Goal: Information Seeking & Learning: Learn about a topic

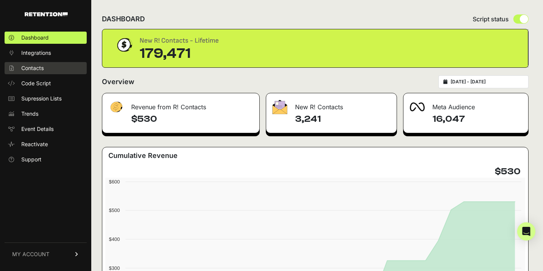
scroll to position [2, 0]
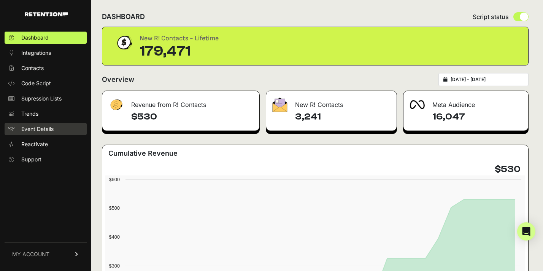
click at [25, 128] on span "Event Details" at bounding box center [37, 129] width 32 height 8
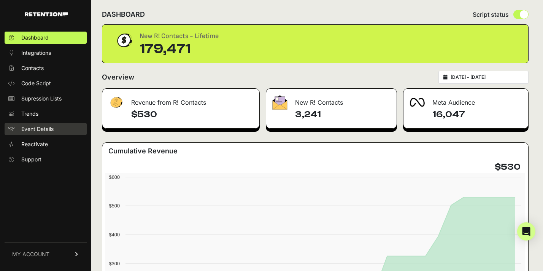
scroll to position [5, 0]
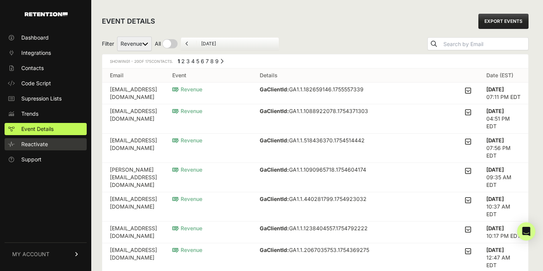
scroll to position [1, 0]
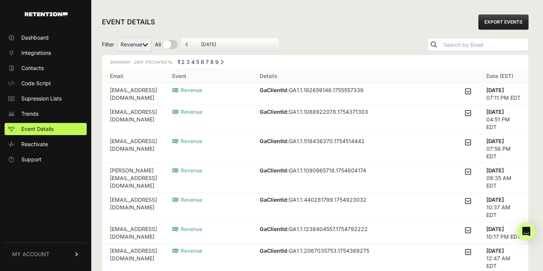
click at [32, 258] on link "MY ACCOUNT" at bounding box center [46, 253] width 82 height 23
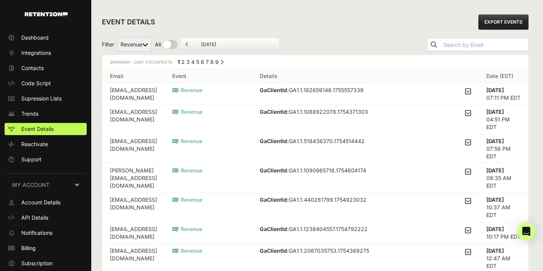
scroll to position [14, 0]
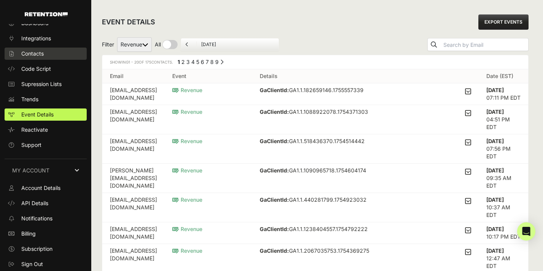
click at [30, 51] on span "Contacts" at bounding box center [32, 54] width 22 height 8
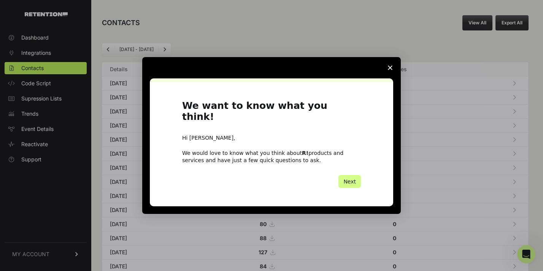
click at [392, 74] on span "Close survey" at bounding box center [389, 67] width 21 height 21
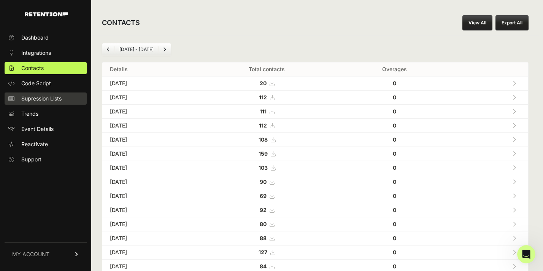
click at [33, 98] on span "Supression Lists" at bounding box center [41, 99] width 40 height 8
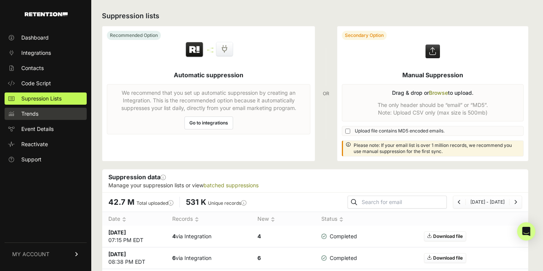
click at [27, 112] on span "Trends" at bounding box center [29, 114] width 17 height 8
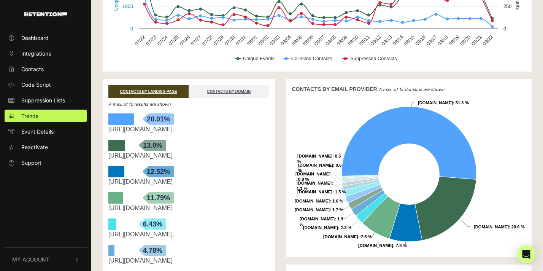
scroll to position [97, 0]
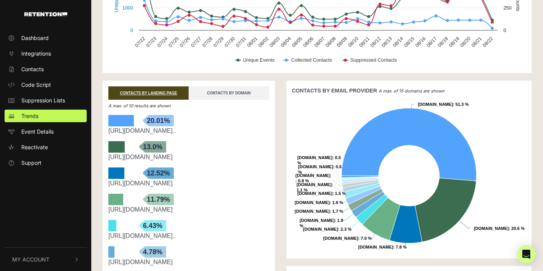
click at [261, 92] on link "CONTACTS BY DOMAIN" at bounding box center [228, 92] width 80 height 13
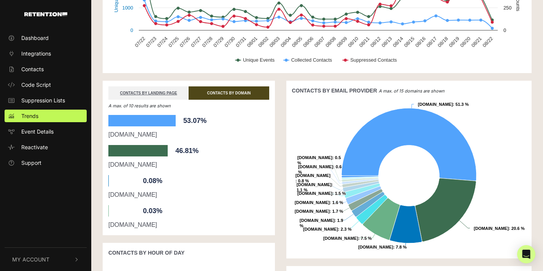
scroll to position [97, 0]
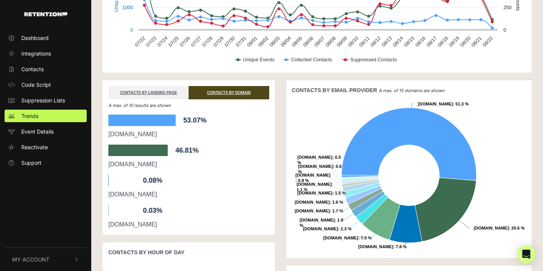
click at [40, 262] on span "My Account" at bounding box center [30, 259] width 37 height 8
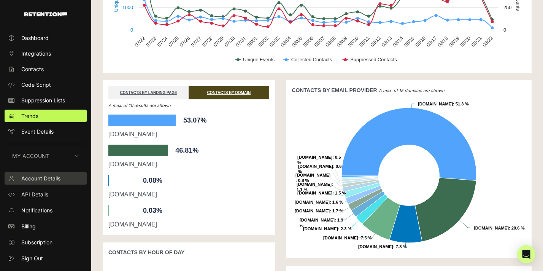
click at [35, 179] on span "Account Details" at bounding box center [40, 178] width 39 height 8
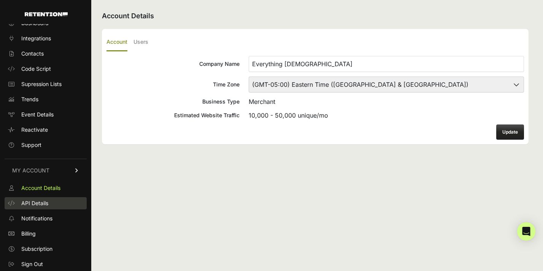
click at [29, 203] on span "API Details" at bounding box center [34, 203] width 27 height 8
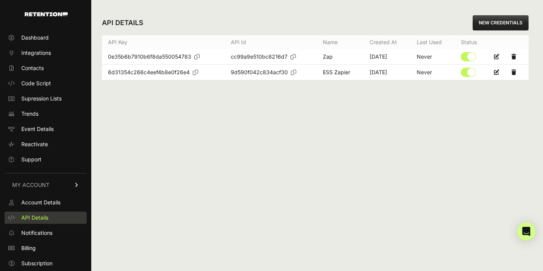
scroll to position [14, 0]
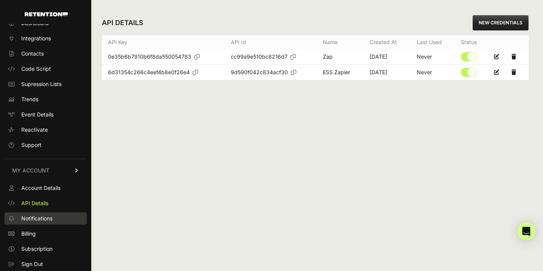
click at [30, 217] on span "Notifications" at bounding box center [36, 218] width 31 height 8
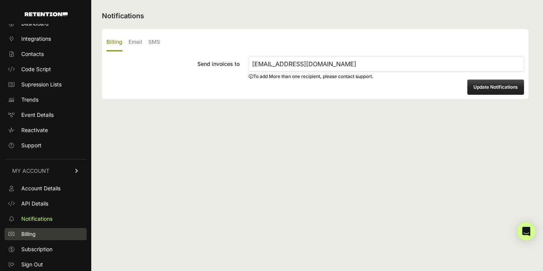
scroll to position [14, 0]
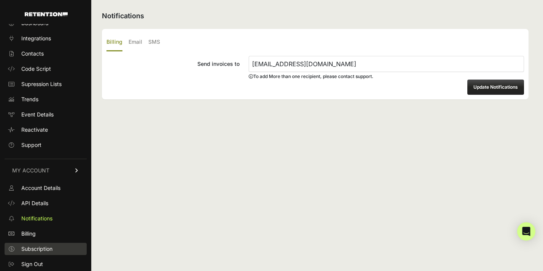
click at [37, 251] on span "Subscription" at bounding box center [36, 249] width 31 height 8
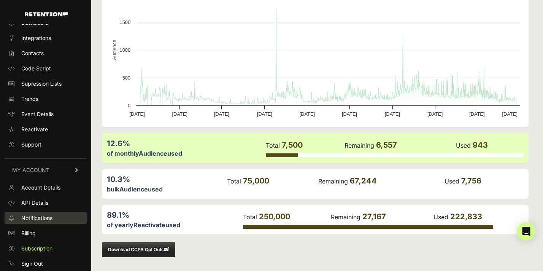
scroll to position [14, 0]
click at [36, 222] on link "Notifications" at bounding box center [46, 218] width 82 height 12
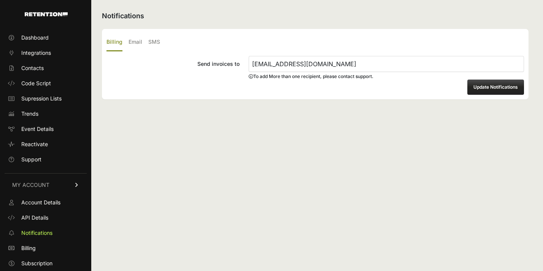
scroll to position [14, 0]
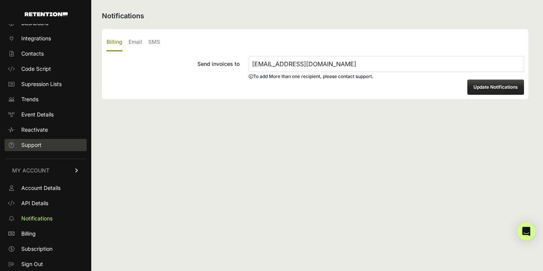
click at [30, 146] on span "Support" at bounding box center [31, 145] width 20 height 8
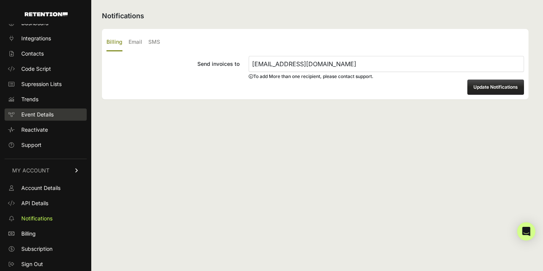
click at [39, 114] on span "Event Details" at bounding box center [37, 115] width 32 height 8
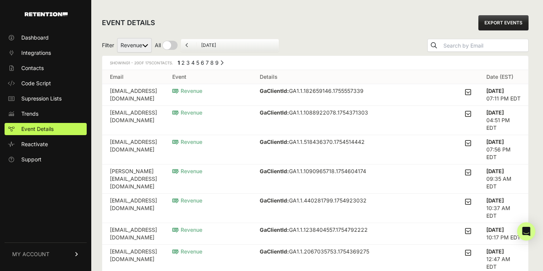
click at [124, 44] on select "Revenue" at bounding box center [134, 45] width 35 height 14
click at [37, 114] on span "Trends" at bounding box center [29, 114] width 17 height 8
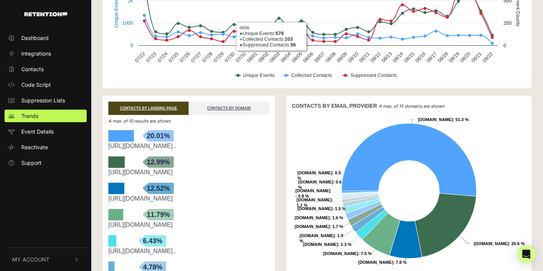
scroll to position [82, 0]
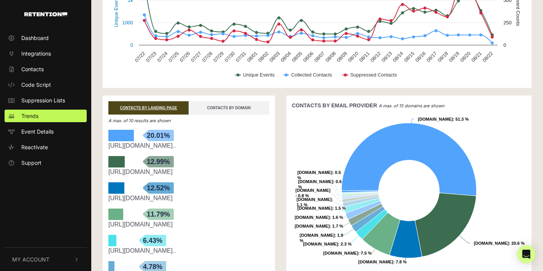
click at [264, 106] on link "CONTACTS BY DOMAIN" at bounding box center [228, 107] width 80 height 13
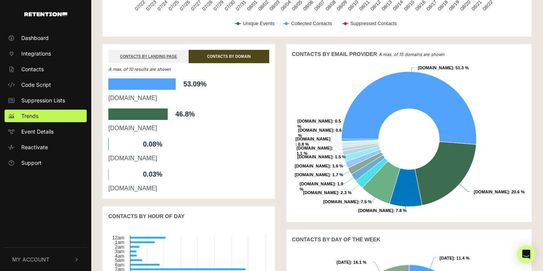
scroll to position [131, 0]
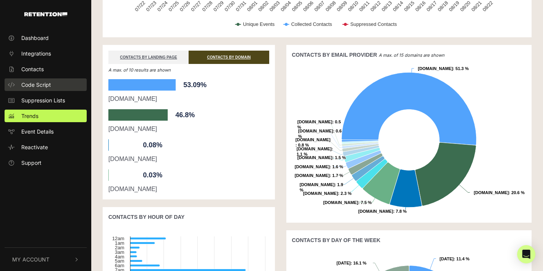
click at [41, 86] on span "Code Script" at bounding box center [36, 85] width 30 height 8
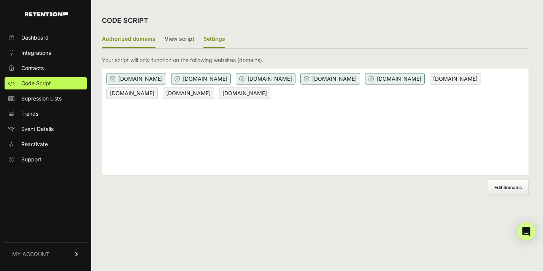
click at [216, 37] on label "Settings" at bounding box center [214, 39] width 22 height 18
click at [0, 0] on input "Settings" at bounding box center [0, 0] width 0 height 0
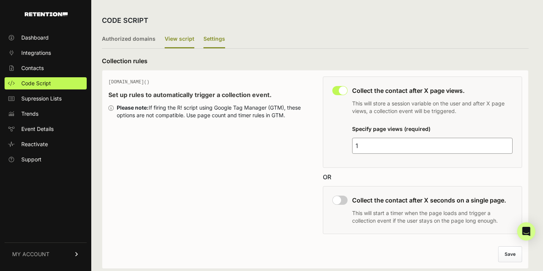
click at [182, 38] on label "View script" at bounding box center [180, 39] width 30 height 18
click at [0, 0] on input "View script" at bounding box center [0, 0] width 0 height 0
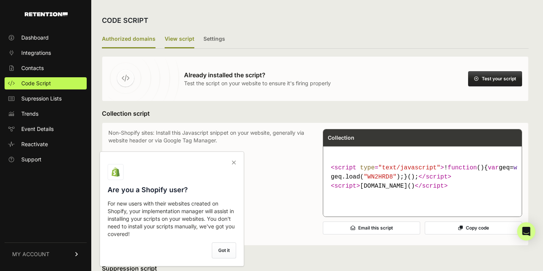
click at [143, 41] on label "Authorized domains" at bounding box center [129, 39] width 54 height 18
click at [0, 0] on input "Authorized domains" at bounding box center [0, 0] width 0 height 0
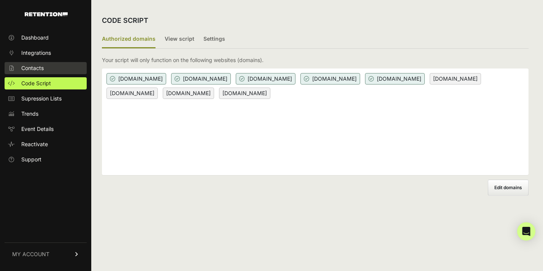
click at [33, 68] on span "Contacts" at bounding box center [32, 68] width 22 height 8
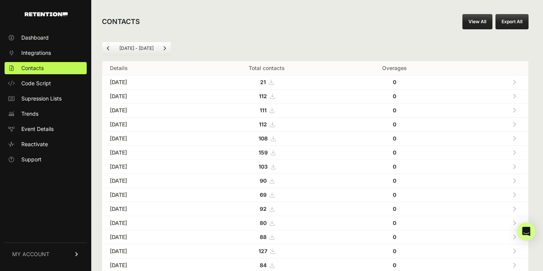
scroll to position [2, 0]
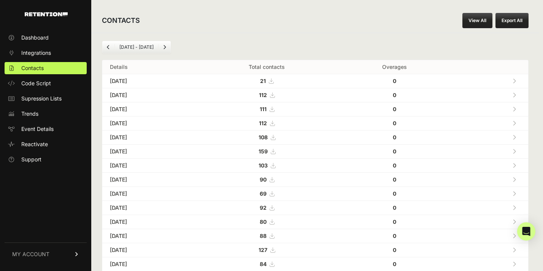
click at [513, 80] on icon at bounding box center [513, 80] width 3 height 5
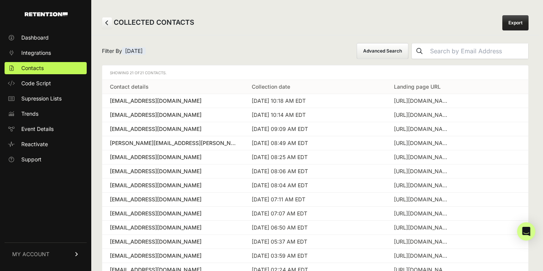
click at [111, 22] on link at bounding box center [107, 22] width 10 height 11
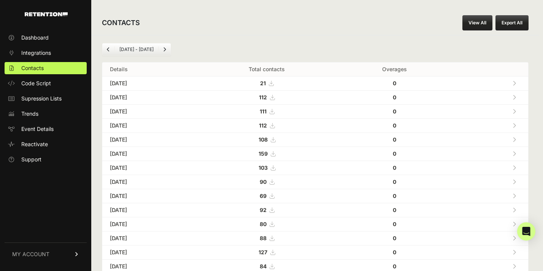
click at [516, 97] on link at bounding box center [514, 97] width 13 height 16
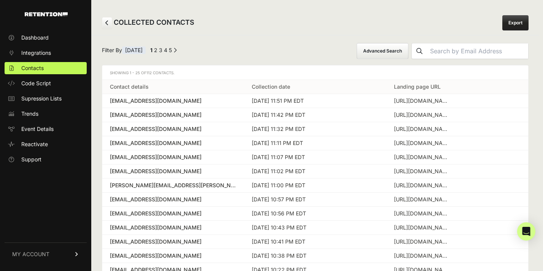
click at [108, 22] on icon at bounding box center [106, 22] width 3 height 5
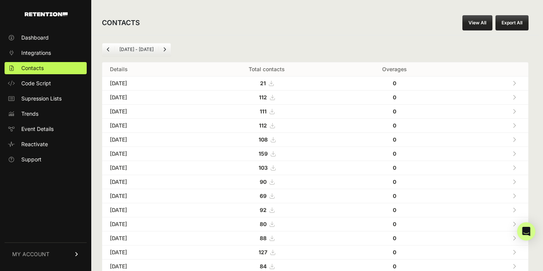
click at [516, 112] on link at bounding box center [514, 111] width 13 height 16
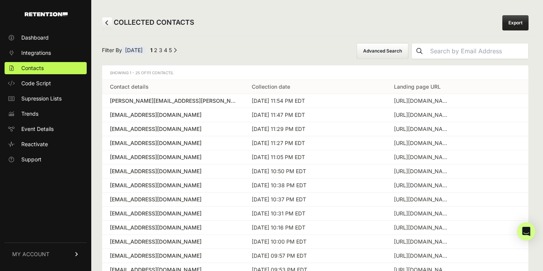
click at [157, 50] on link "2" at bounding box center [155, 50] width 3 height 6
click at [391, 52] on button "Advanced Search" at bounding box center [382, 51] width 52 height 16
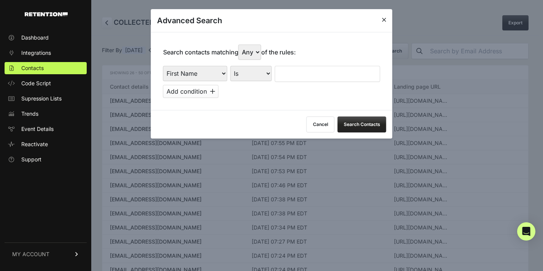
click at [203, 70] on select "First Name Last Name State City Email Email Domain Landing Domain Landing Page …" at bounding box center [195, 73] width 64 height 15
select select "landing_page_domain"
click at [163, 66] on select "First Name Last Name State City Email Email Domain Landing Domain Landing Page …" at bounding box center [195, 73] width 64 height 15
click at [295, 73] on input "text" at bounding box center [327, 74] width 105 height 16
type input "cluny"
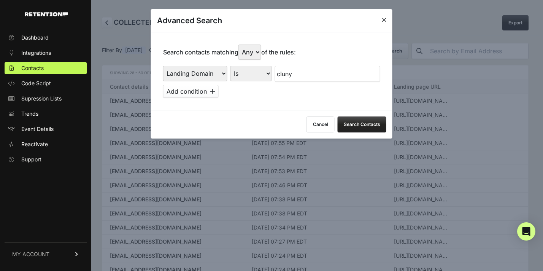
click at [255, 75] on select "Is Is not Contains Starts with" at bounding box center [250, 73] width 41 height 15
select select "contains"
click at [230, 66] on select "Is Is not Contains Starts with" at bounding box center [250, 73] width 41 height 15
click at [355, 123] on button "Search Contacts" at bounding box center [361, 124] width 49 height 16
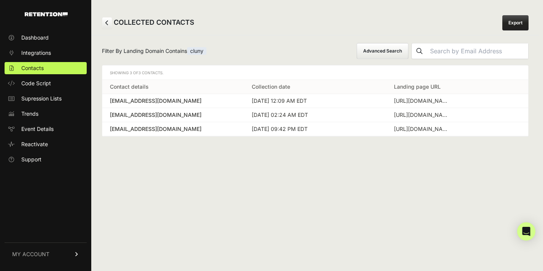
click at [408, 51] on button "Advanced Search" at bounding box center [382, 51] width 52 height 16
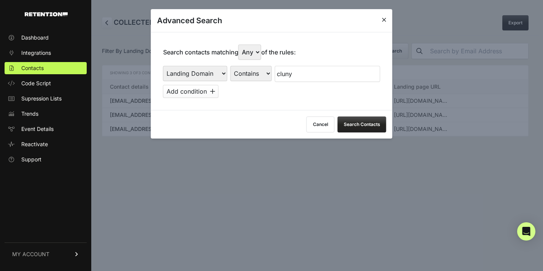
click at [294, 73] on input "cluny" at bounding box center [327, 74] width 105 height 16
type input "fullofgracewellness"
click at [363, 122] on button "Search Contacts" at bounding box center [361, 124] width 49 height 16
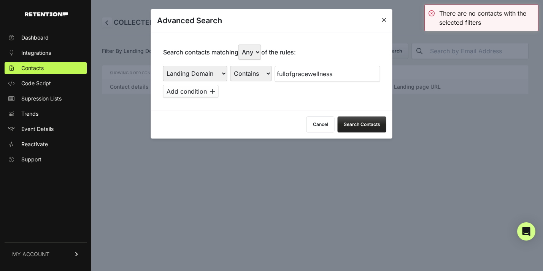
drag, startPoint x: 384, startPoint y: 17, endPoint x: 375, endPoint y: 19, distance: 8.9
click at [384, 17] on icon at bounding box center [384, 20] width 5 height 6
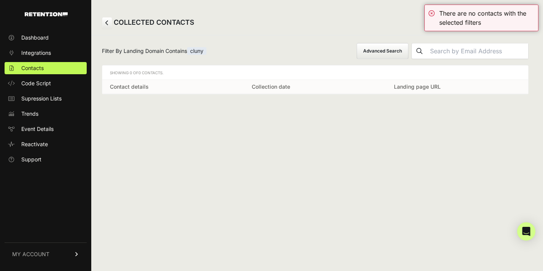
click at [107, 24] on icon at bounding box center [106, 22] width 3 height 5
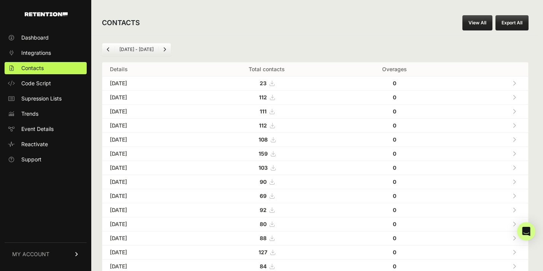
click at [513, 93] on link at bounding box center [514, 97] width 13 height 16
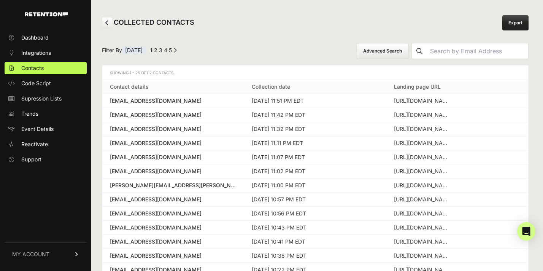
click at [408, 48] on button "Advanced Search" at bounding box center [382, 51] width 52 height 16
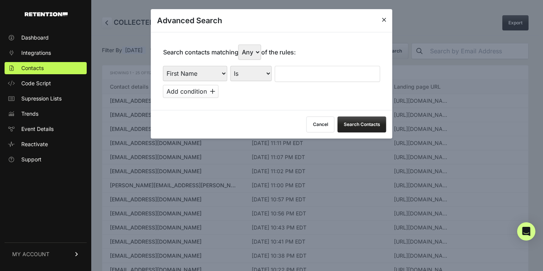
click at [322, 77] on input "text" at bounding box center [327, 74] width 105 height 16
click at [260, 78] on select "Is Is not Contains Starts with" at bounding box center [250, 73] width 41 height 15
select select "contains"
click at [230, 66] on select "Is Is not Contains Starts with" at bounding box center [250, 73] width 41 height 15
click at [291, 71] on input "text" at bounding box center [327, 74] width 105 height 16
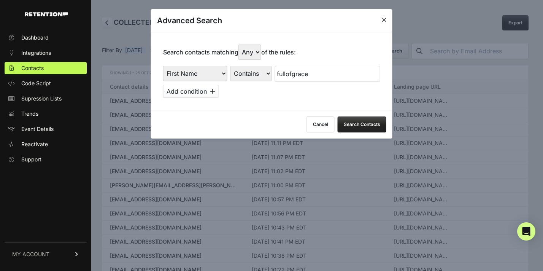
type input "fullofgrace"
click at [356, 126] on button "Search Contacts" at bounding box center [361, 124] width 49 height 16
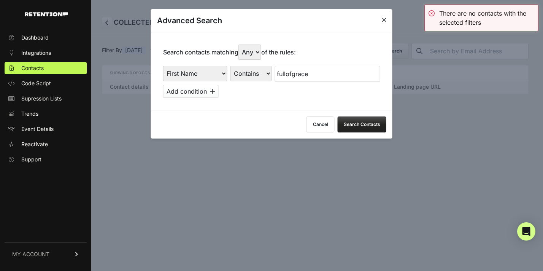
click at [385, 19] on icon at bounding box center [384, 20] width 5 height 6
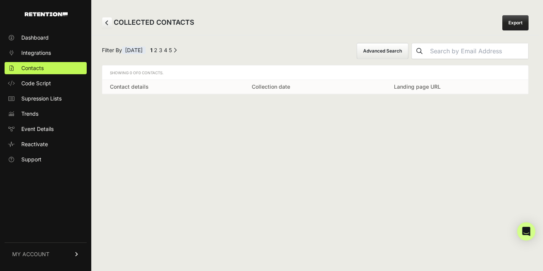
click at [107, 26] on link at bounding box center [107, 22] width 10 height 11
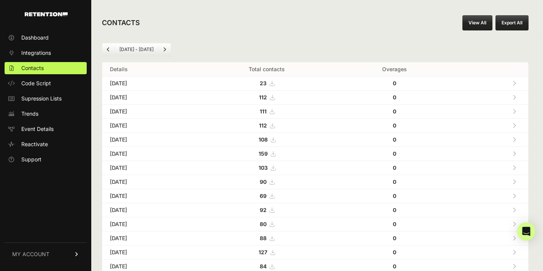
click at [513, 84] on icon at bounding box center [513, 83] width 3 height 5
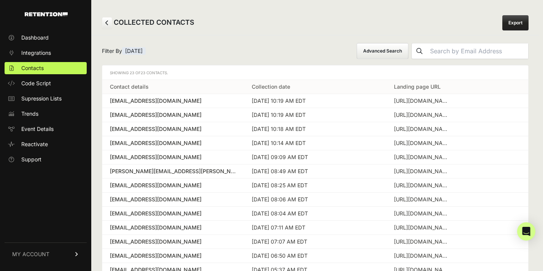
click at [397, 52] on button "Advanced Search" at bounding box center [382, 51] width 52 height 16
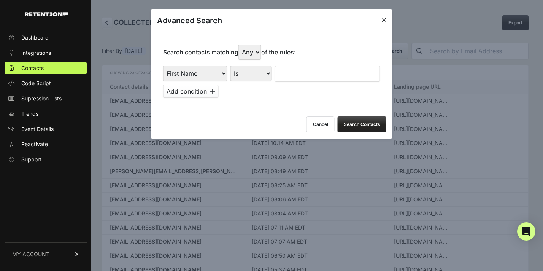
click at [208, 76] on select "First Name Last Name State City Email Email Domain Landing Domain Landing Page …" at bounding box center [195, 73] width 64 height 15
click at [163, 66] on select "First Name Last Name State City Email Email Domain Landing Domain Landing Page …" at bounding box center [195, 73] width 64 height 15
click at [297, 78] on input "text" at bounding box center [327, 74] width 105 height 16
click at [209, 71] on select "First Name Last Name State City Email Email Domain Landing Domain Landing Page …" at bounding box center [195, 73] width 64 height 15
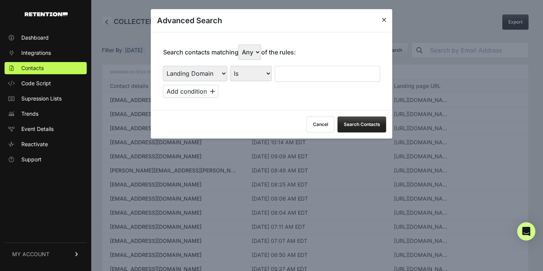
select select "landing_page_url"
click at [163, 66] on select "First Name Last Name State City Email Email Domain Landing Domain Landing Page …" at bounding box center [195, 73] width 64 height 15
click at [248, 73] on select "Is Is not Contains Starts with" at bounding box center [250, 73] width 41 height 15
select select "contains"
click at [230, 66] on select "Is Is not Contains Starts with" at bounding box center [250, 73] width 41 height 15
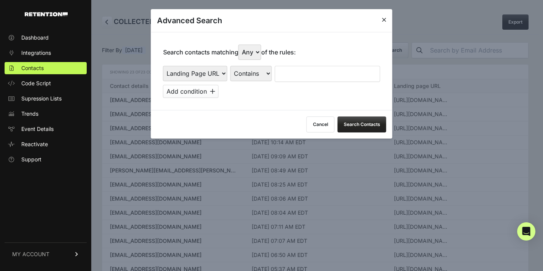
click at [289, 72] on input "text" at bounding box center [327, 74] width 105 height 16
click at [351, 121] on button "Search Contacts" at bounding box center [361, 124] width 49 height 16
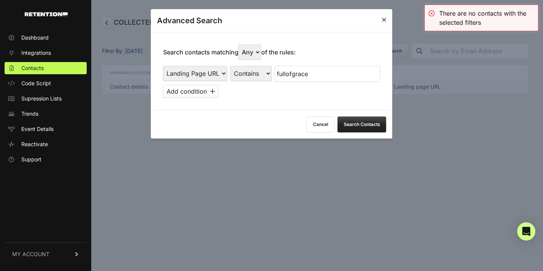
click at [314, 73] on input "fullofgrace" at bounding box center [327, 74] width 105 height 16
type input "cluny"
click at [356, 125] on button "Search Contacts" at bounding box center [361, 124] width 49 height 16
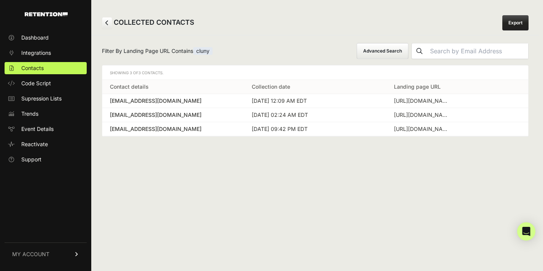
click at [108, 24] on icon at bounding box center [106, 22] width 3 height 5
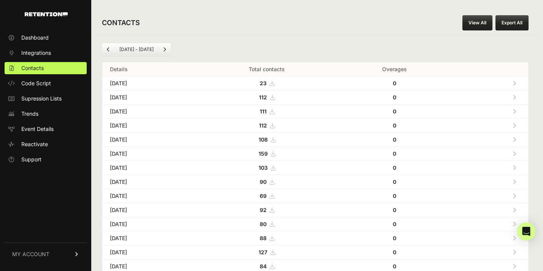
click at [516, 81] on link at bounding box center [514, 83] width 13 height 16
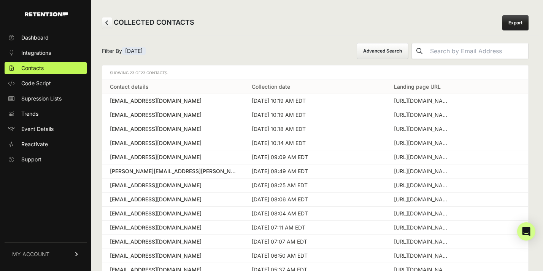
drag, startPoint x: 401, startPoint y: 52, endPoint x: 398, endPoint y: 60, distance: 7.8
click at [401, 52] on button "Advanced Search" at bounding box center [382, 51] width 52 height 16
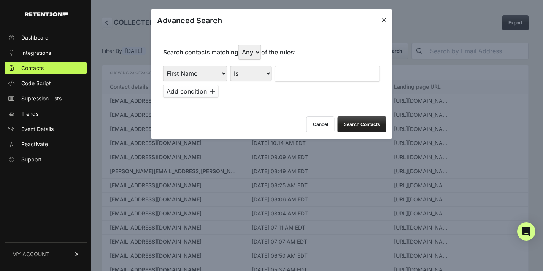
click at [195, 73] on select "First Name Last Name State City Email Email Domain Landing Domain Landing Page …" at bounding box center [195, 73] width 64 height 15
select select "landing_page_domain"
click at [163, 66] on select "First Name Last Name State City Email Email Domain Landing Domain Landing Page …" at bounding box center [195, 73] width 64 height 15
click at [304, 73] on input "text" at bounding box center [327, 74] width 105 height 16
type input "everysacred"
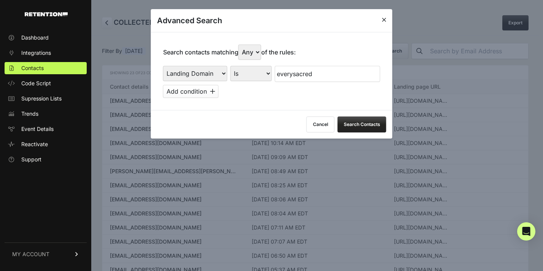
click at [251, 79] on select "Is Is not Contains Starts with" at bounding box center [250, 73] width 41 height 15
select select "contains"
click at [230, 66] on select "Is Is not Contains Starts with" at bounding box center [250, 73] width 41 height 15
click at [352, 122] on button "Search Contacts" at bounding box center [361, 124] width 49 height 16
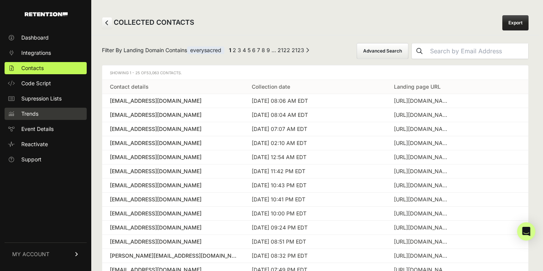
click at [29, 115] on span "Trends" at bounding box center [29, 114] width 17 height 8
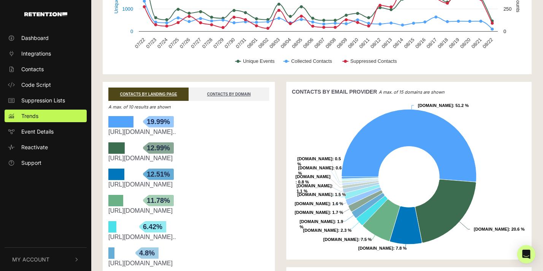
scroll to position [97, 0]
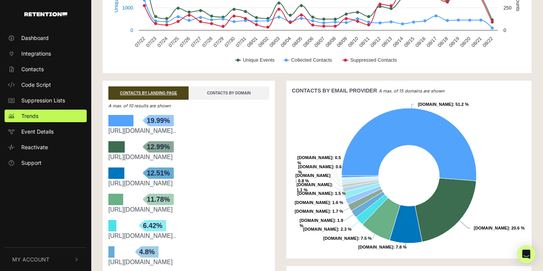
click at [262, 93] on link "CONTACTS BY DOMAIN" at bounding box center [228, 92] width 80 height 13
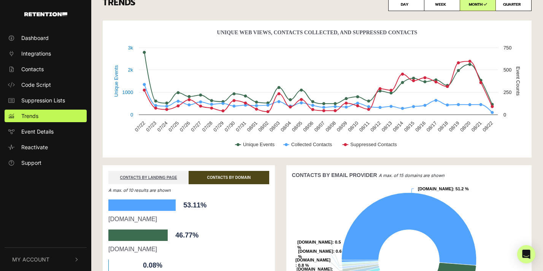
scroll to position [0, 0]
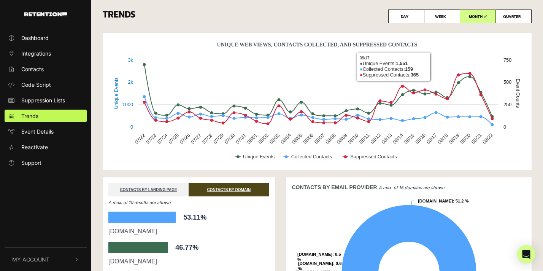
click at [437, 17] on label "WEEK" at bounding box center [442, 17] width 36 height 14
radio input "true"
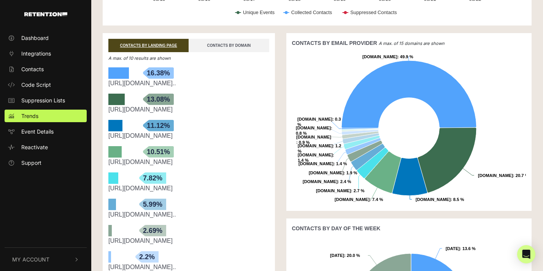
click at [260, 43] on link "CONTACTS BY DOMAIN" at bounding box center [228, 45] width 80 height 13
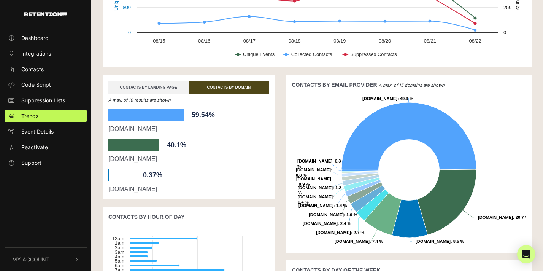
scroll to position [102, 0]
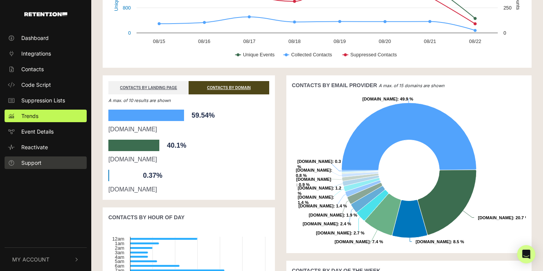
click at [34, 163] on span "Support" at bounding box center [31, 162] width 20 height 8
